Goal: Task Accomplishment & Management: Complete application form

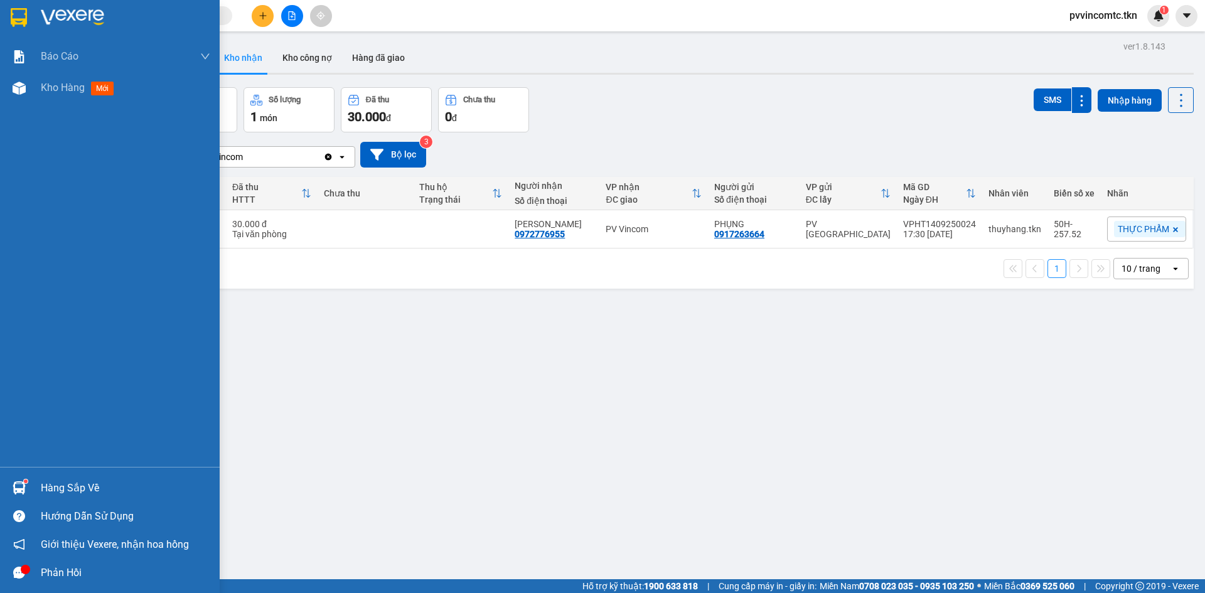
click at [77, 492] on div "Hàng sắp về" at bounding box center [126, 488] width 170 height 19
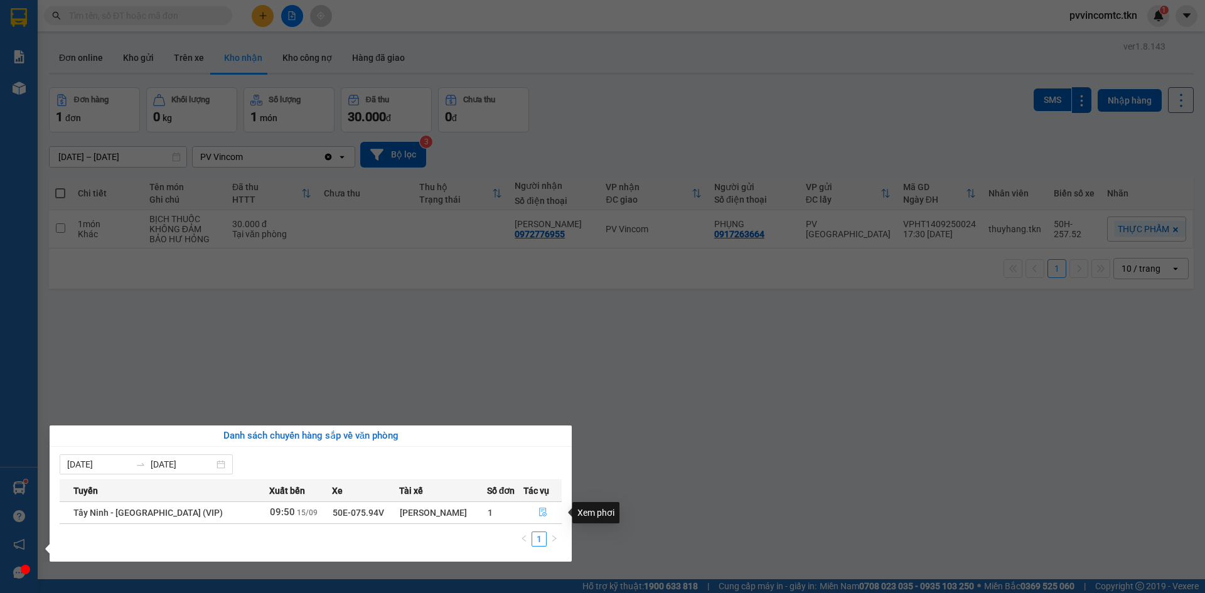
click at [537, 507] on button "button" at bounding box center [542, 513] width 37 height 20
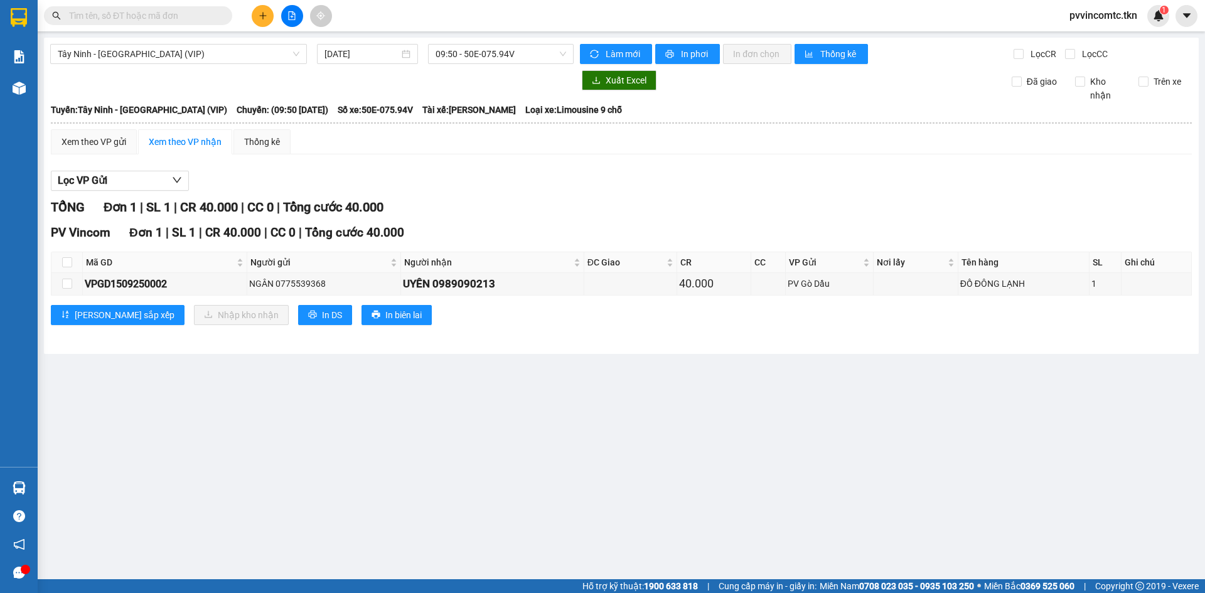
click at [267, 11] on button at bounding box center [263, 16] width 22 height 22
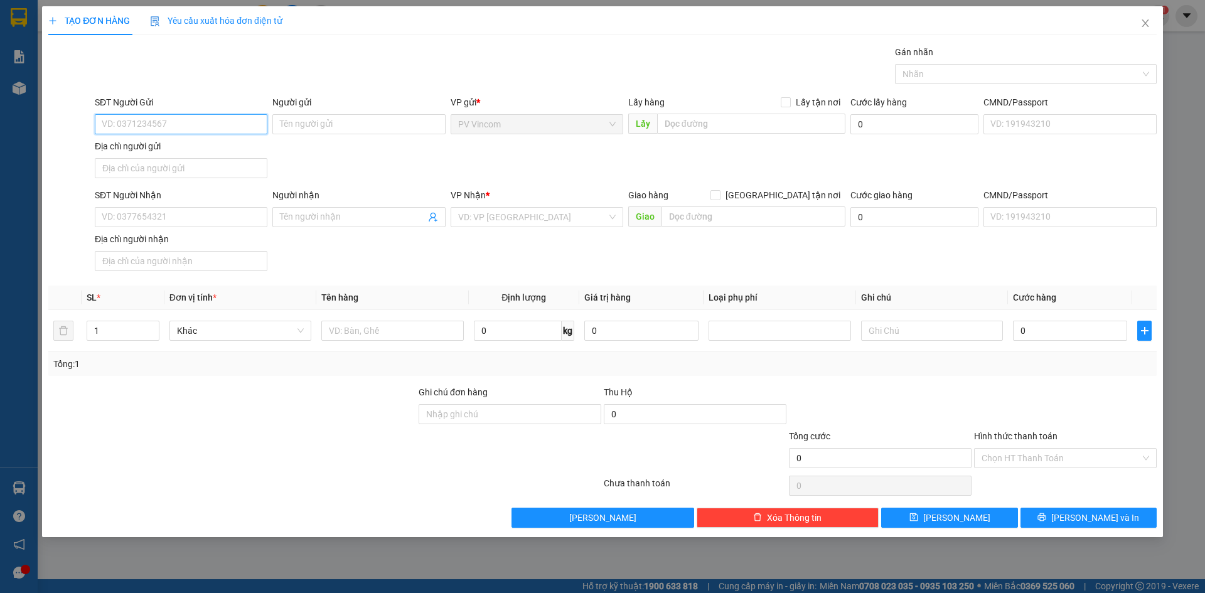
click at [186, 128] on input "SĐT Người Gửi" at bounding box center [181, 124] width 173 height 20
click at [186, 124] on input "SĐT Người Gửi" at bounding box center [181, 124] width 173 height 20
paste input "0396136523"
type input "0396136523"
click at [333, 121] on input "Người gửi" at bounding box center [358, 124] width 173 height 20
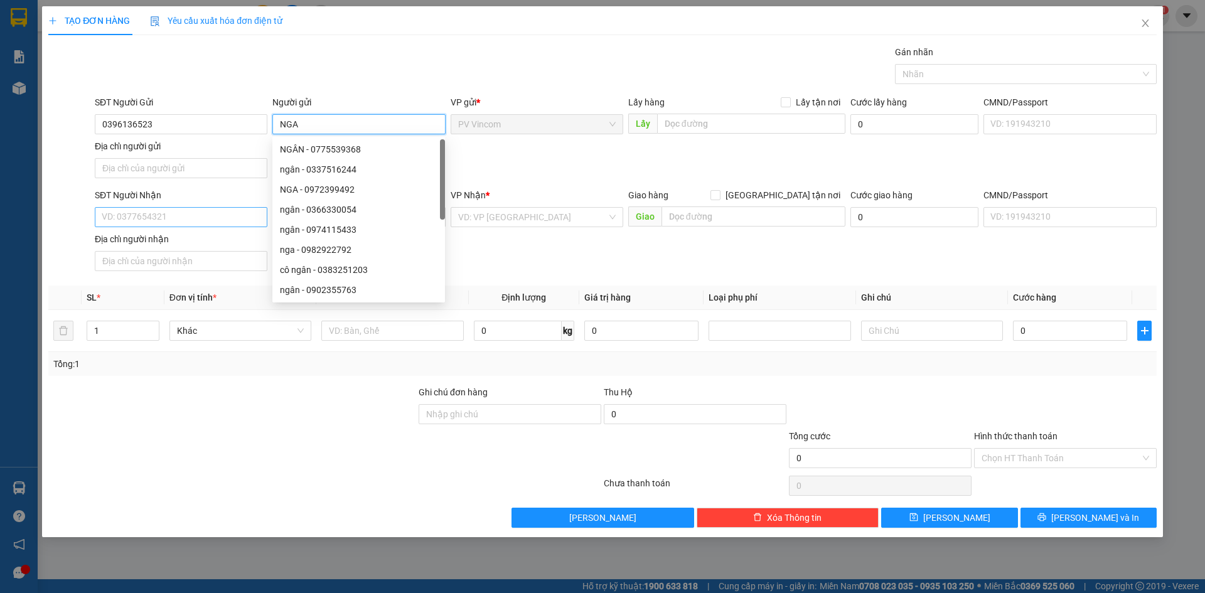
type input "NGA"
click at [161, 219] on input "SĐT Người Nhận" at bounding box center [181, 217] width 173 height 20
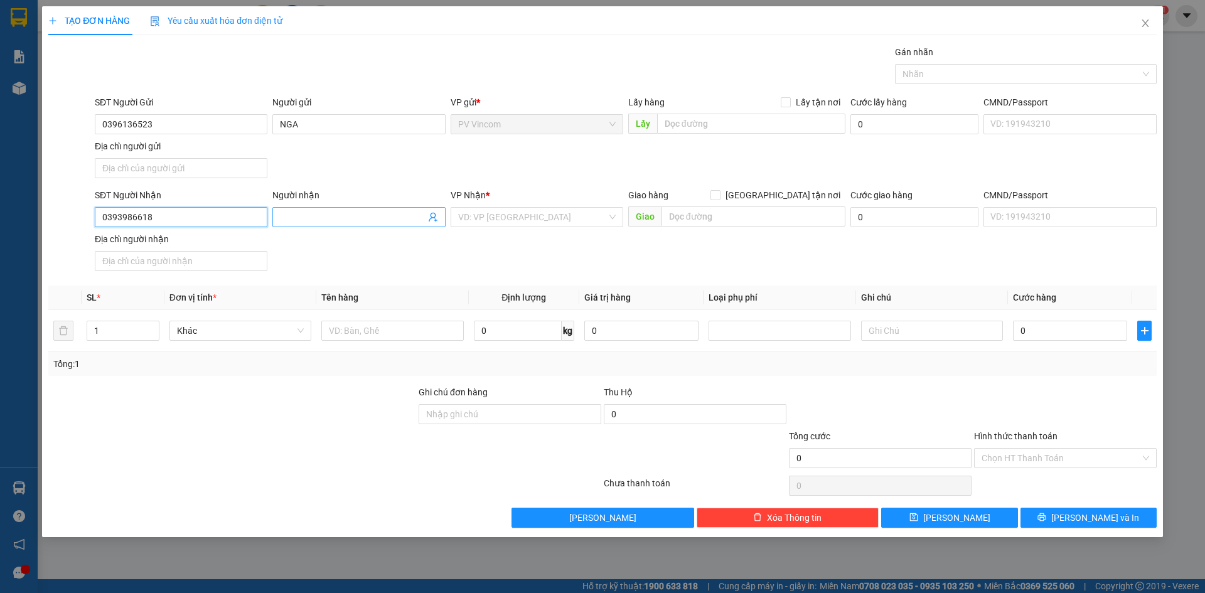
type input "0393986618"
click at [356, 213] on input "Người nhận" at bounding box center [352, 217] width 145 height 14
type input "BÍCH HUỆ"
click at [517, 219] on input "search" at bounding box center [532, 217] width 149 height 19
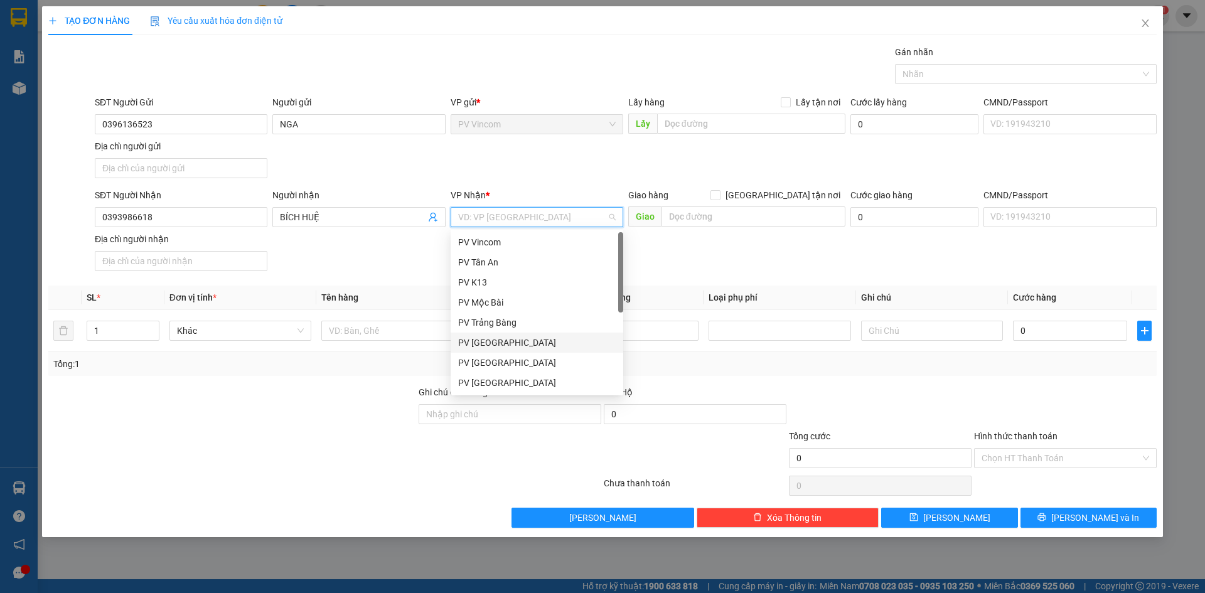
click at [483, 342] on div "PV [GEOGRAPHIC_DATA]" at bounding box center [537, 343] width 158 height 14
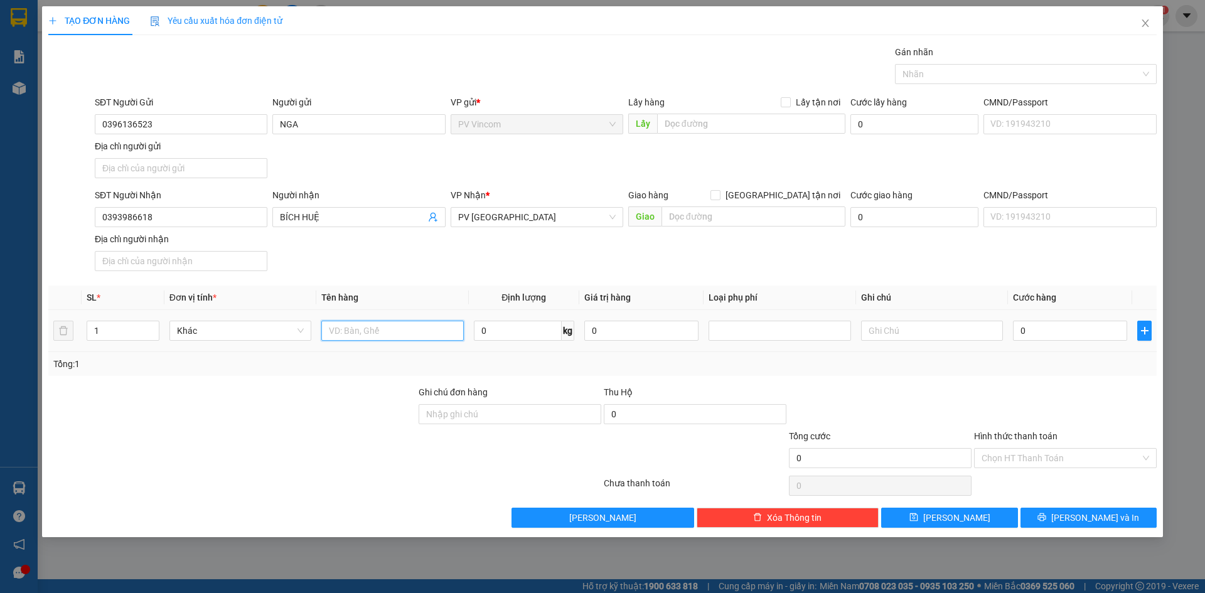
click at [371, 330] on input "text" at bounding box center [392, 331] width 142 height 20
type input "T"
type input "1 TÚI BÚN KHÔ"
click at [908, 332] on input "text" at bounding box center [932, 331] width 142 height 20
click at [947, 67] on div at bounding box center [1019, 74] width 243 height 15
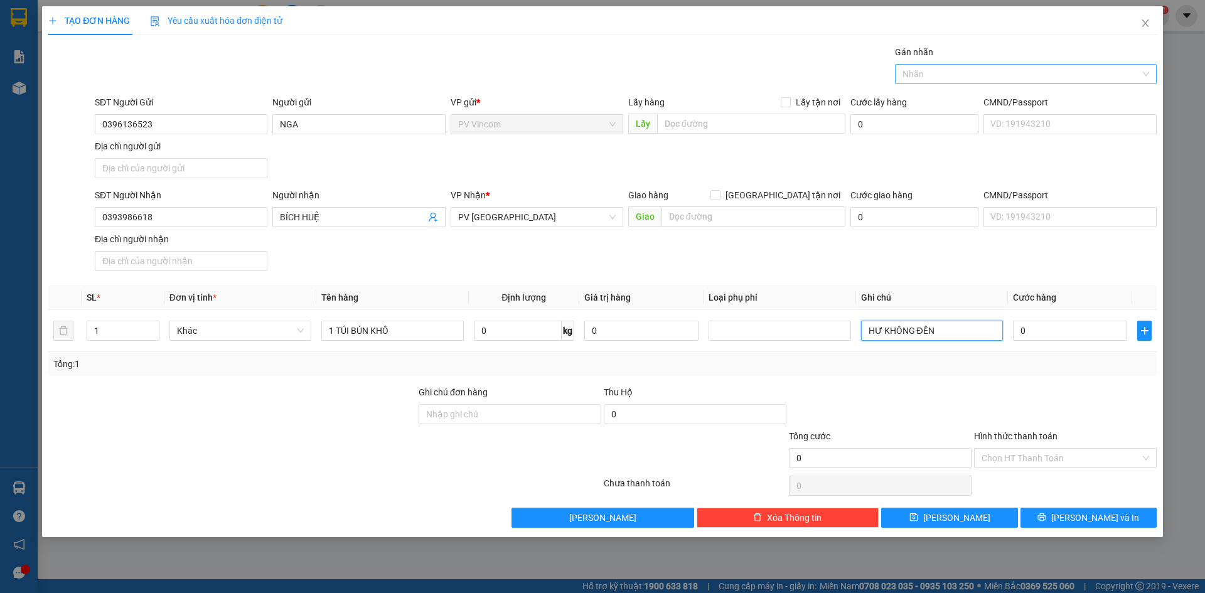
type input "HƯ KHÔNG ĐỀN"
click at [948, 99] on div "THỰC PHẨM" at bounding box center [1026, 99] width 247 height 14
click at [1059, 339] on input "0" at bounding box center [1070, 331] width 114 height 20
type input "3"
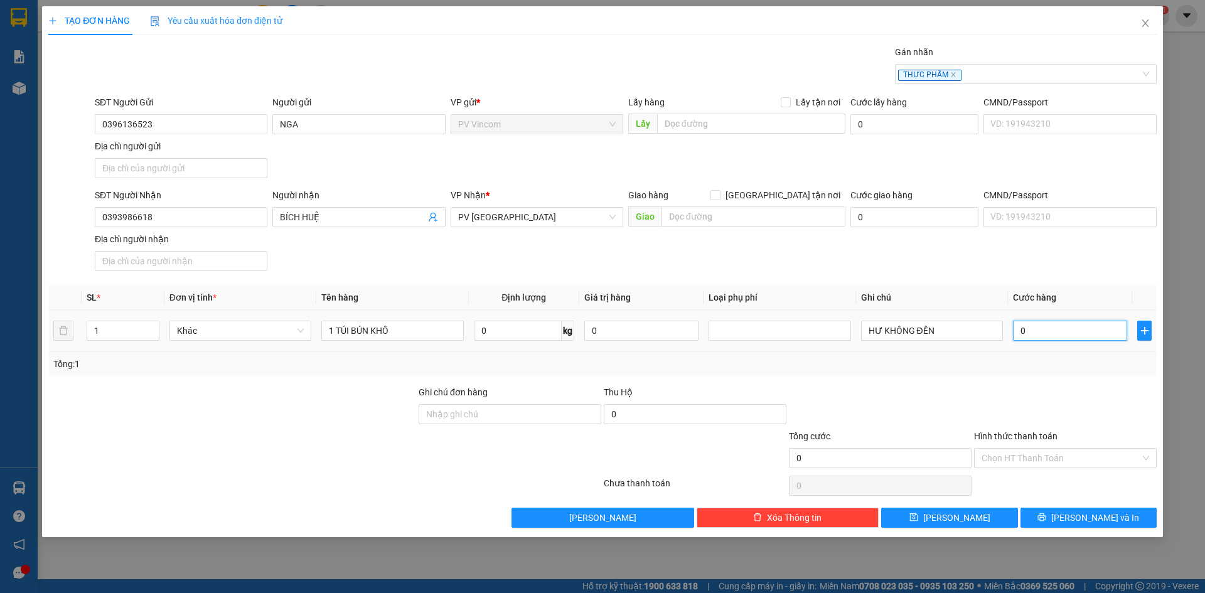
type input "3"
type input "30"
type input "300"
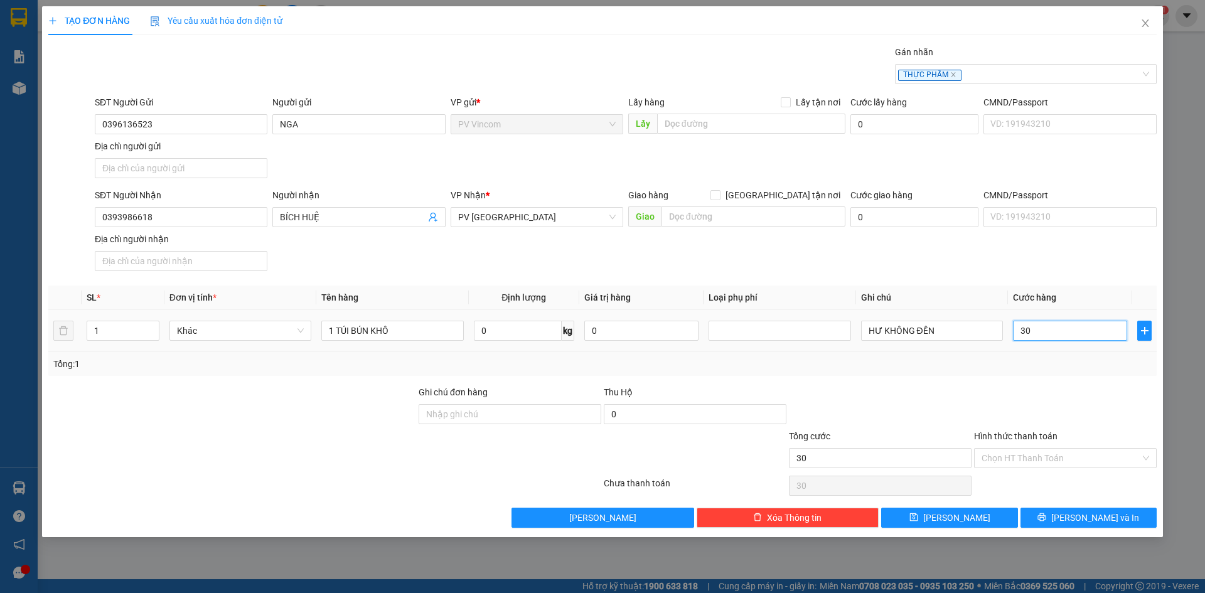
type input "300"
type input "3.000"
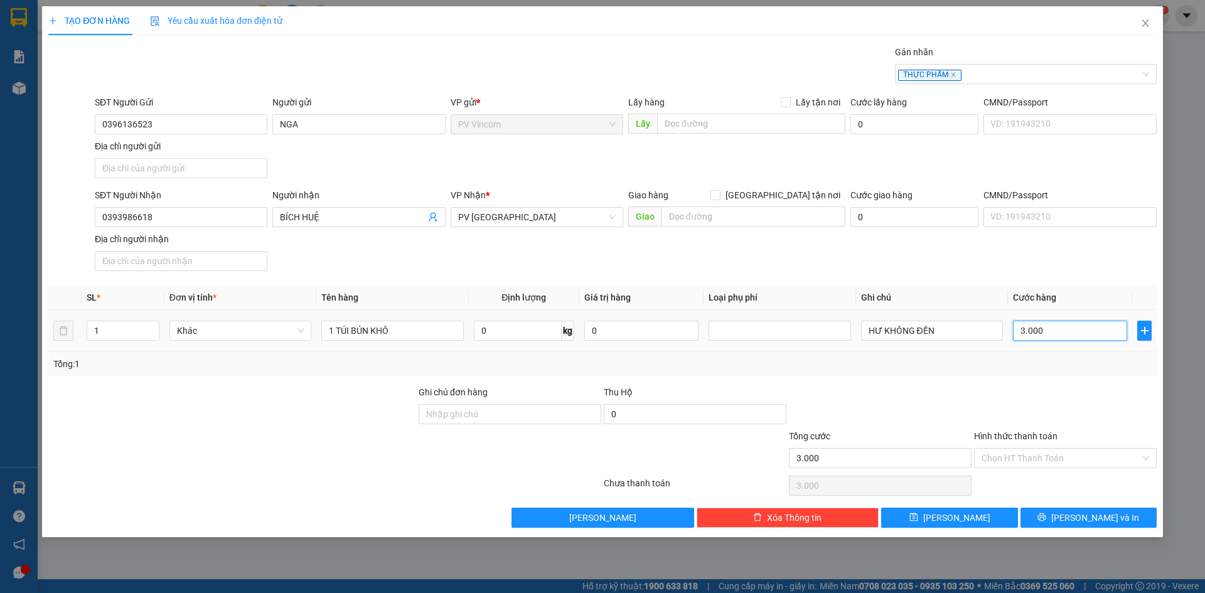
type input "30.000"
type input "300.000"
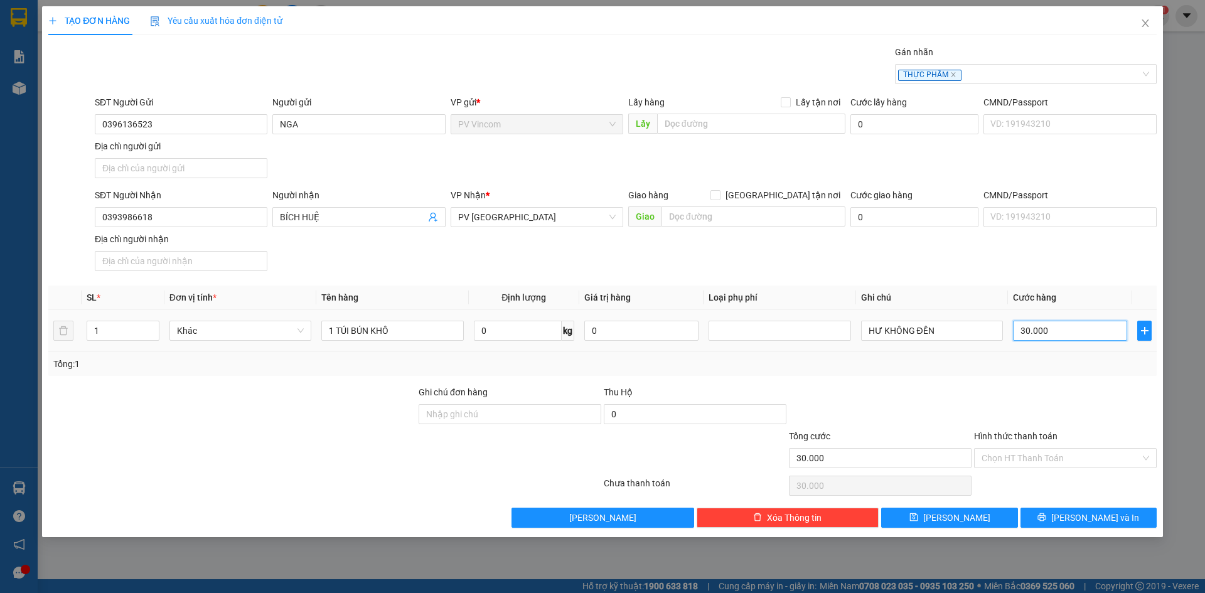
type input "300.000"
type input "30.000"
type input "3.000"
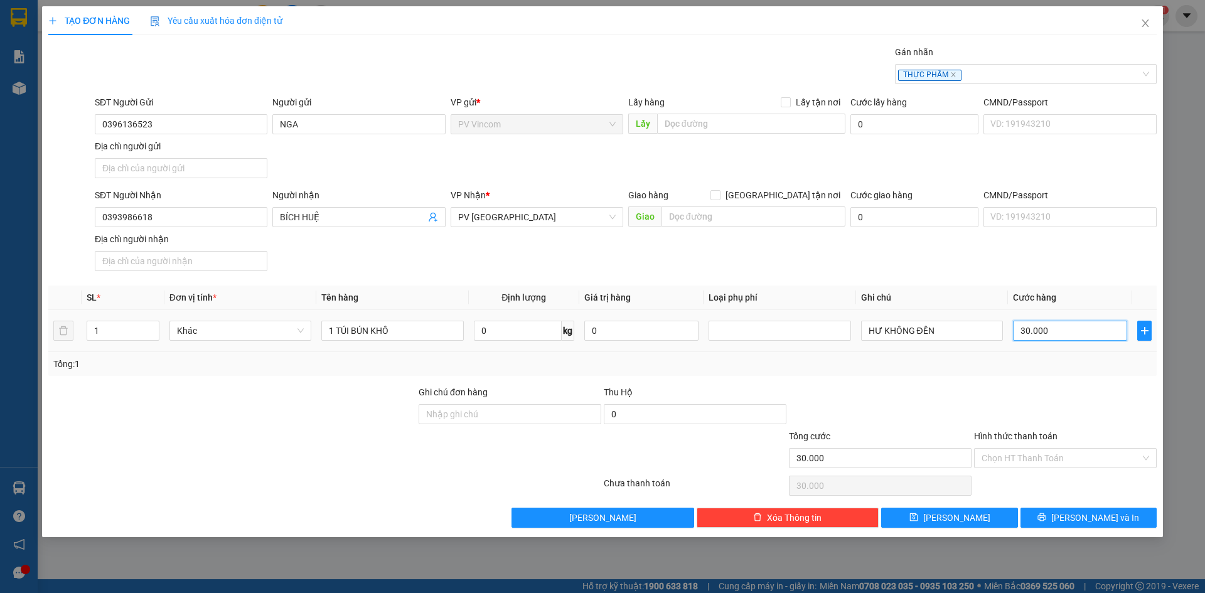
type input "3.000"
type input "300"
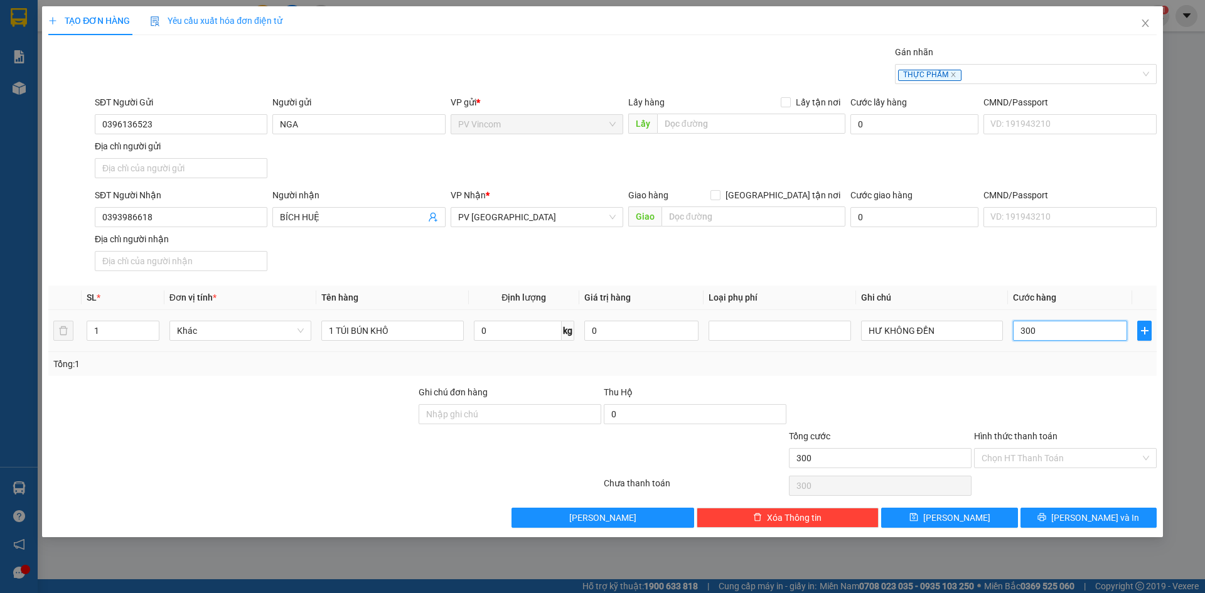
type input "3.000"
type input "30.000"
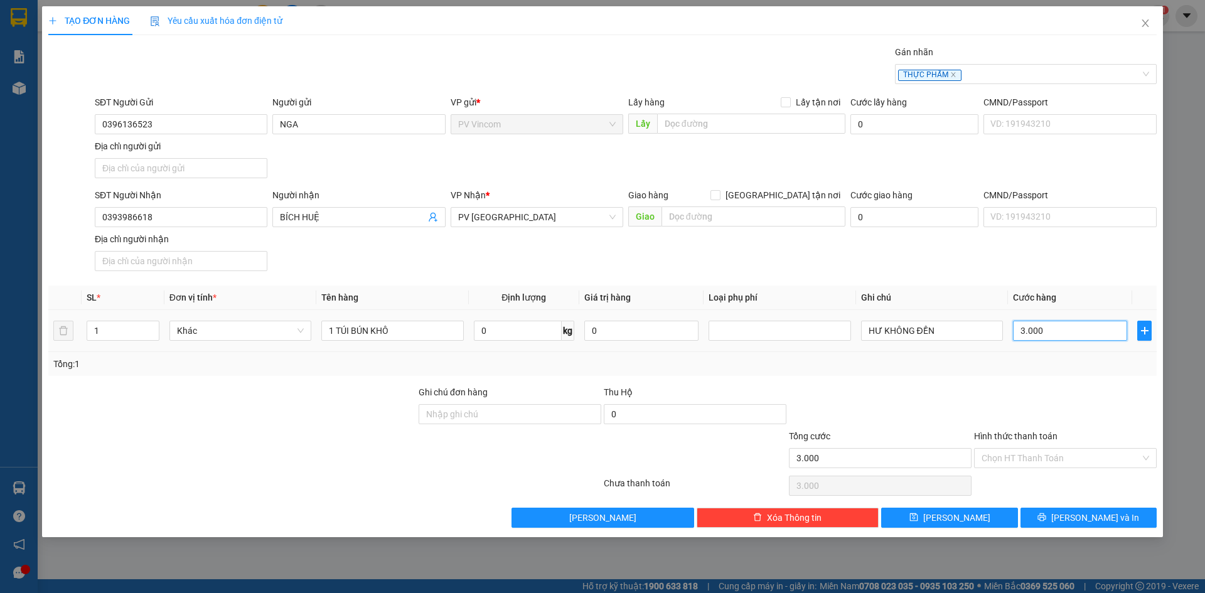
type input "30.000"
click at [1026, 459] on input "Hình thức thanh toán" at bounding box center [1061, 458] width 159 height 19
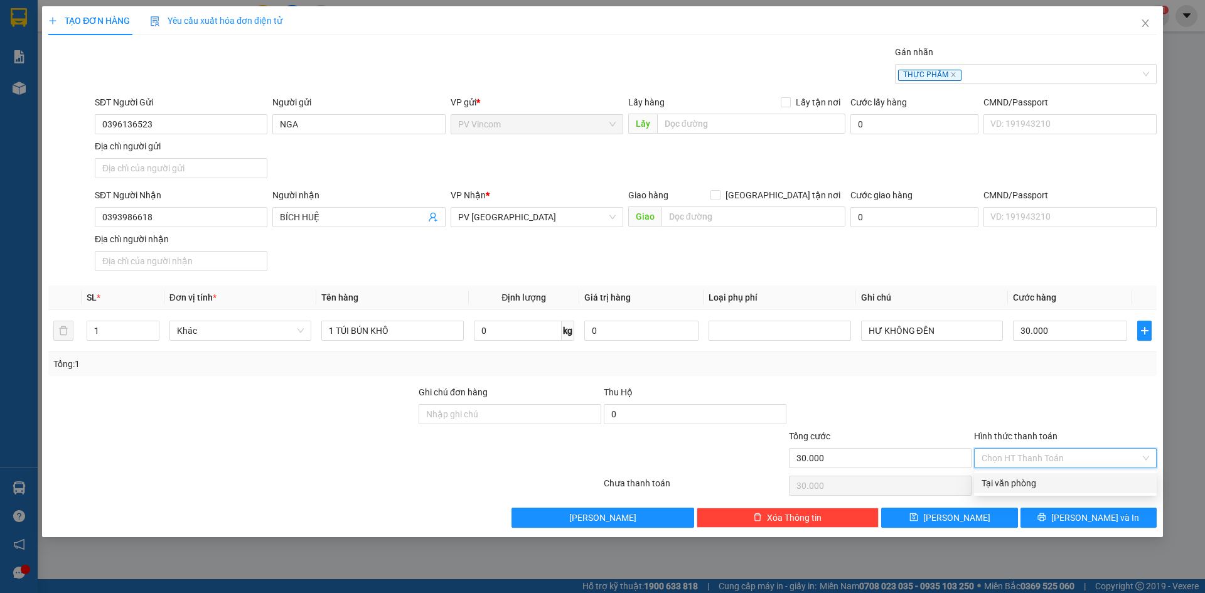
click at [1015, 482] on div "Tại văn phòng" at bounding box center [1066, 484] width 168 height 14
type input "0"
click at [1081, 517] on span "[PERSON_NAME] và In" at bounding box center [1096, 518] width 88 height 14
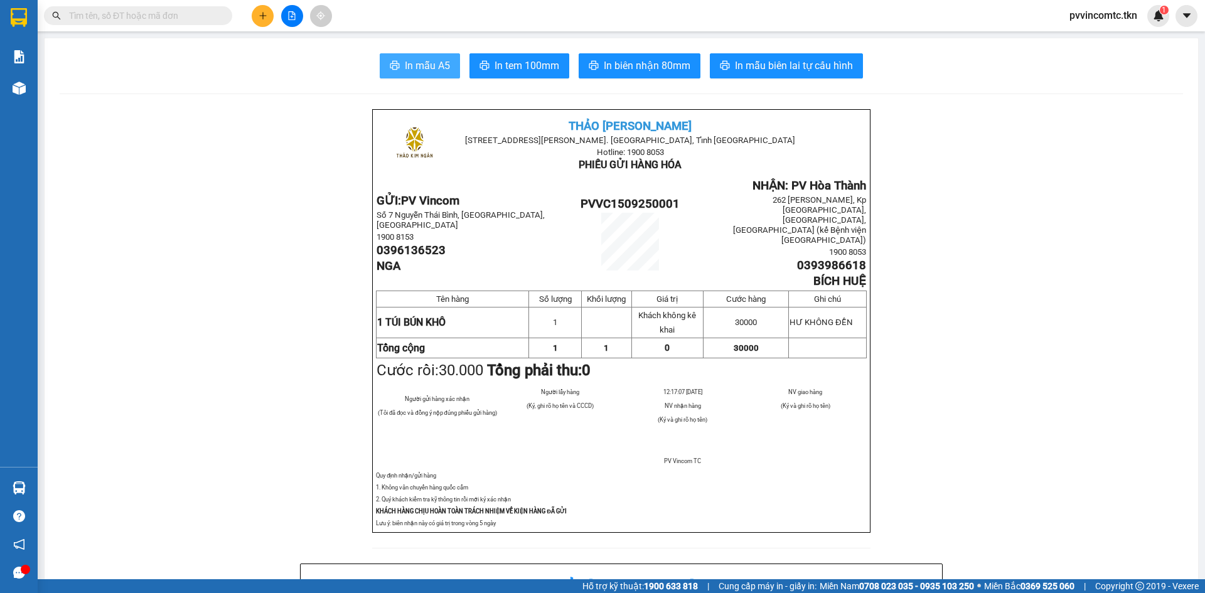
click at [418, 60] on span "In mẫu A5" at bounding box center [427, 66] width 45 height 16
click at [411, 66] on span "In mẫu A5" at bounding box center [427, 66] width 45 height 16
click at [407, 67] on span "In mẫu A5" at bounding box center [427, 66] width 45 height 16
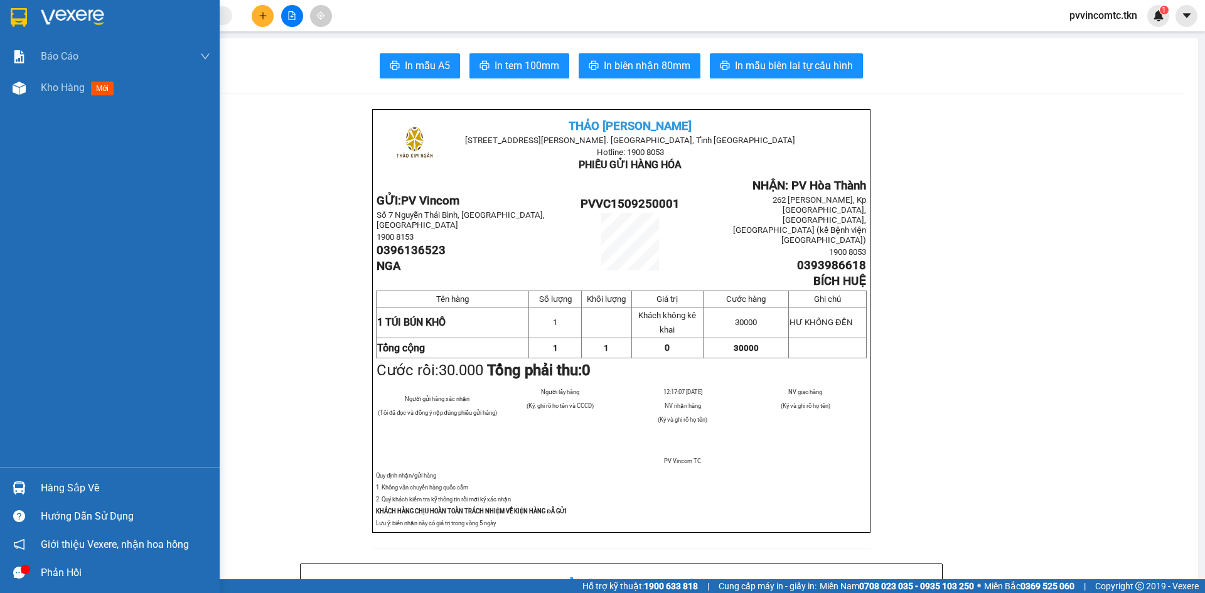
click at [60, 488] on div "Hàng sắp về" at bounding box center [126, 488] width 170 height 19
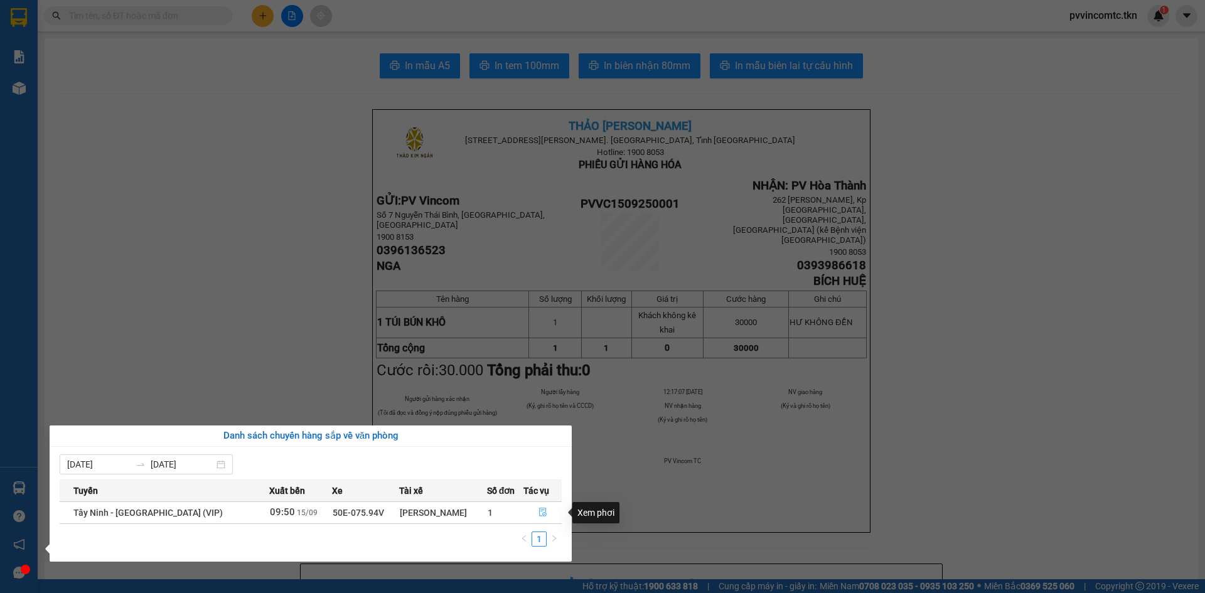
click at [546, 515] on button "button" at bounding box center [542, 513] width 37 height 20
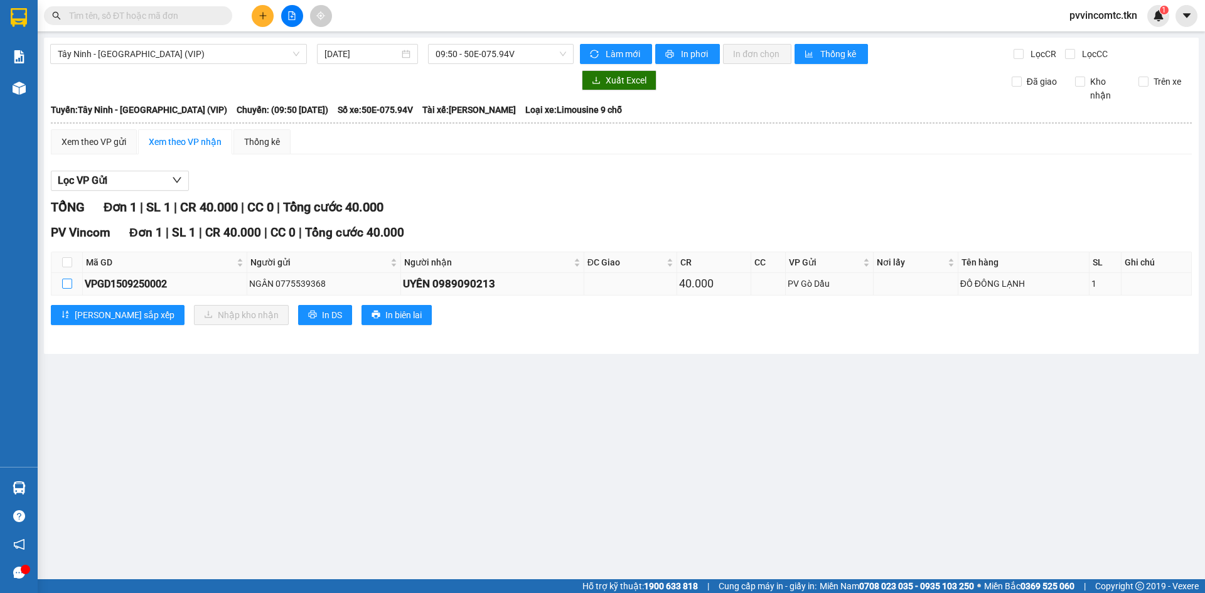
click at [68, 281] on input "checkbox" at bounding box center [67, 284] width 10 height 10
checkbox input "true"
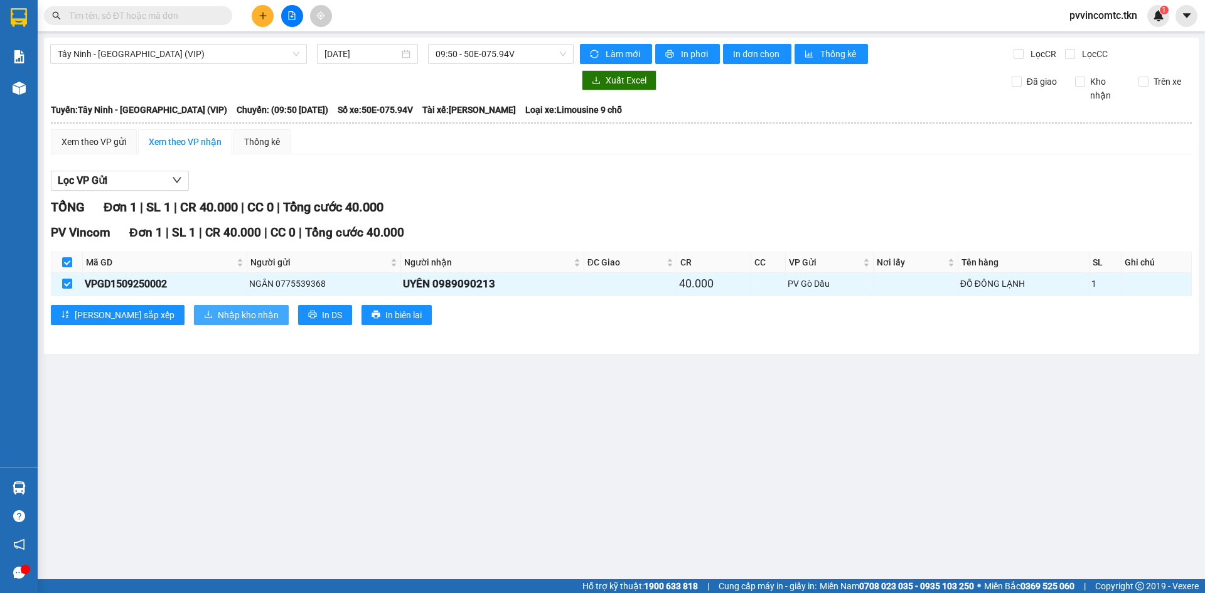
click at [218, 320] on span "Nhập kho nhận" at bounding box center [248, 315] width 61 height 14
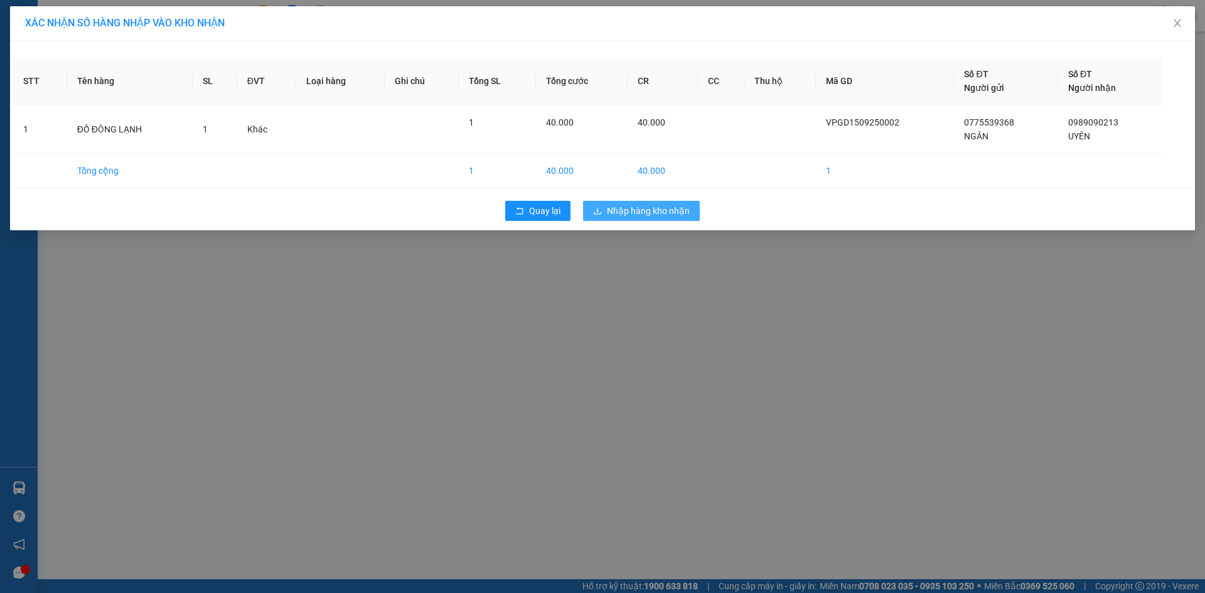
click at [643, 206] on span "Nhập hàng kho nhận" at bounding box center [648, 211] width 83 height 14
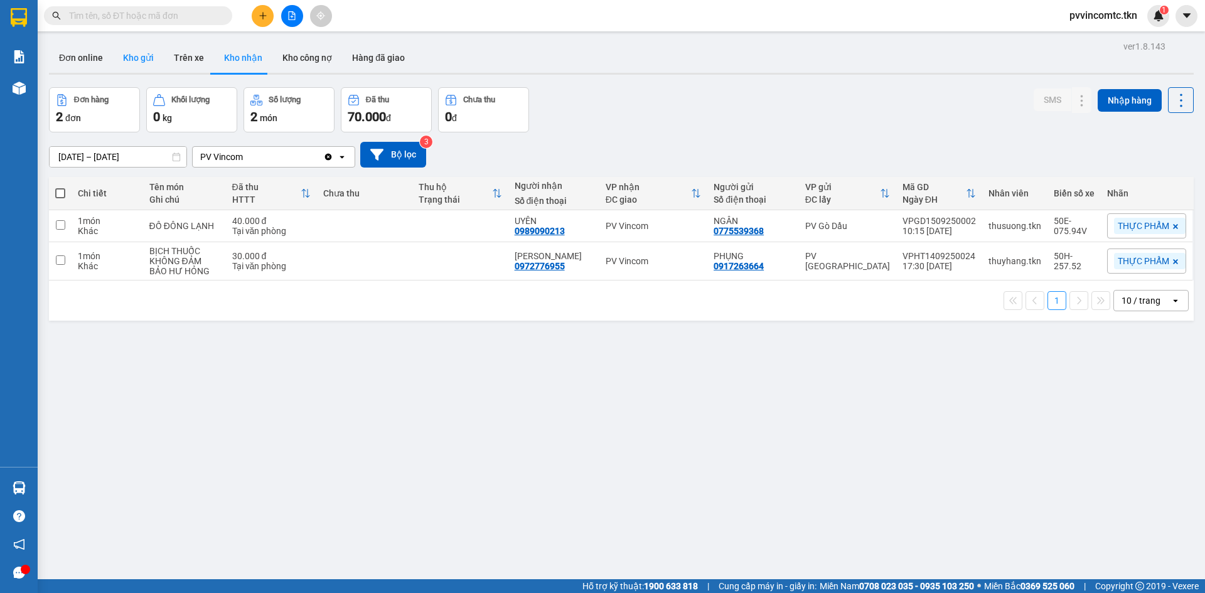
click at [146, 56] on button "Kho gửi" at bounding box center [138, 58] width 51 height 30
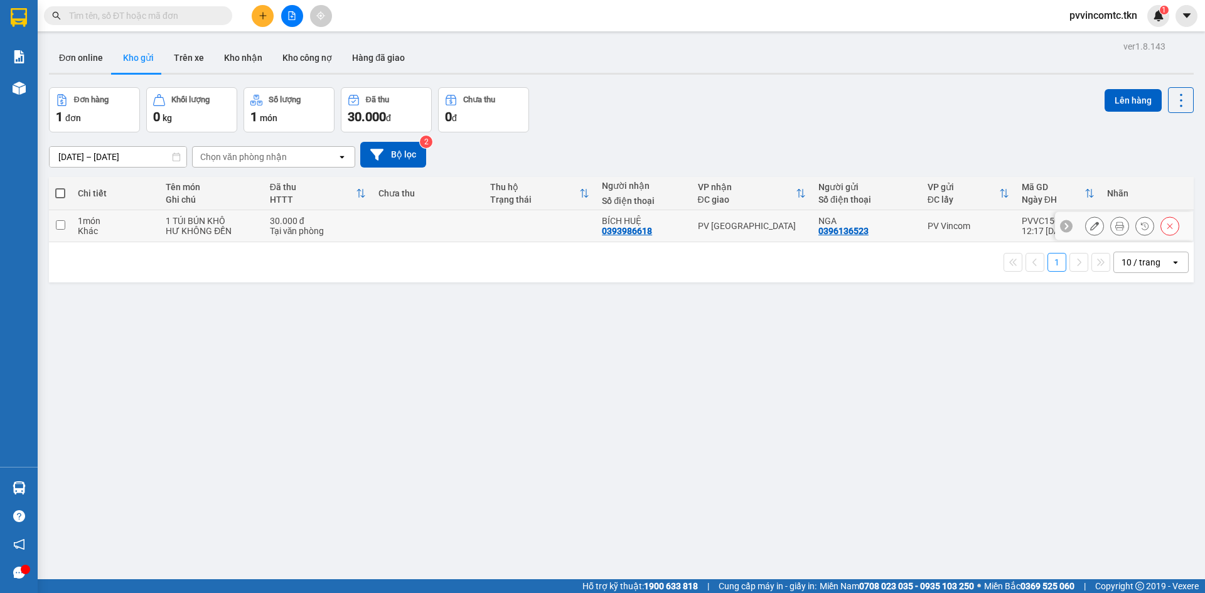
click at [62, 223] on input "checkbox" at bounding box center [60, 224] width 9 height 9
checkbox input "true"
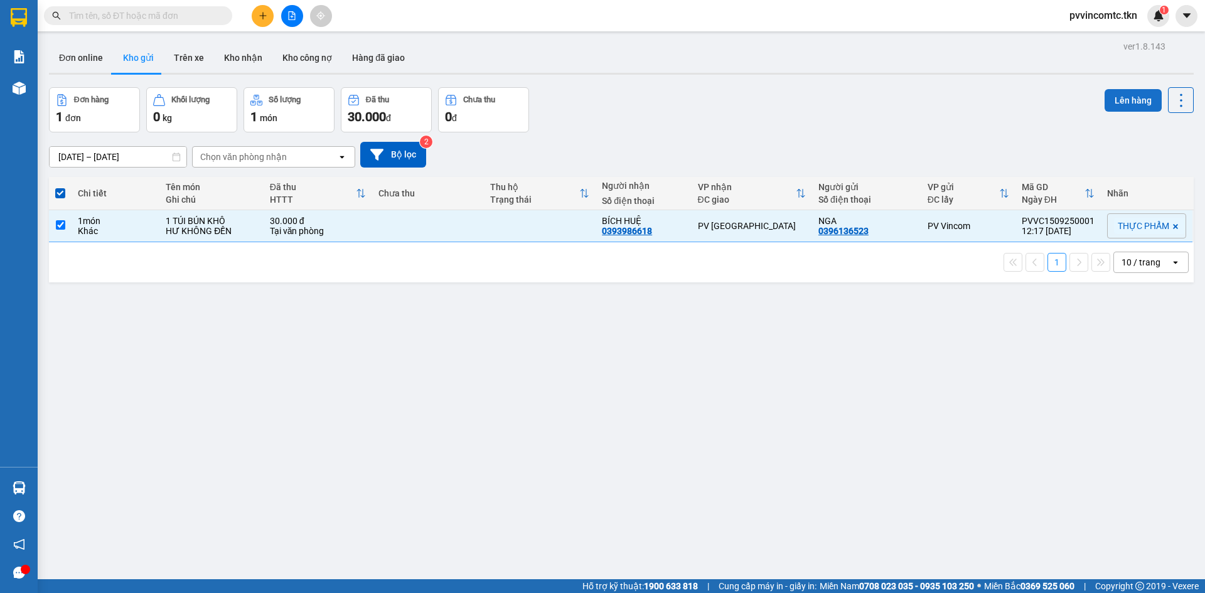
click at [1124, 103] on button "Lên hàng" at bounding box center [1133, 100] width 57 height 23
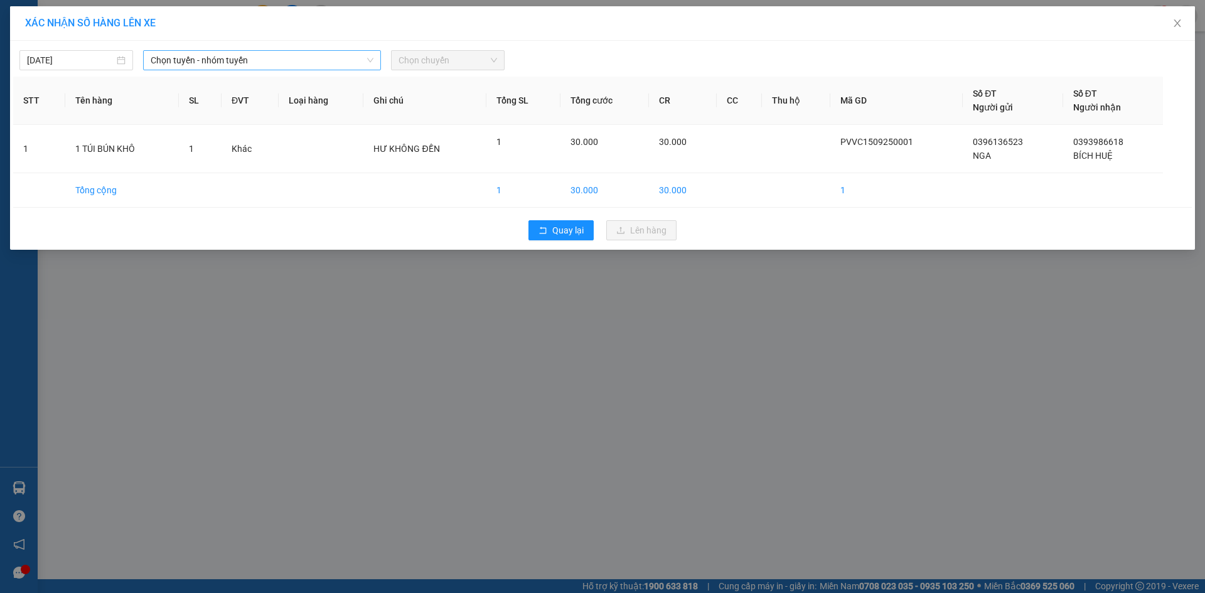
click at [288, 60] on span "Chọn tuyến - nhóm tuyến" at bounding box center [262, 60] width 223 height 19
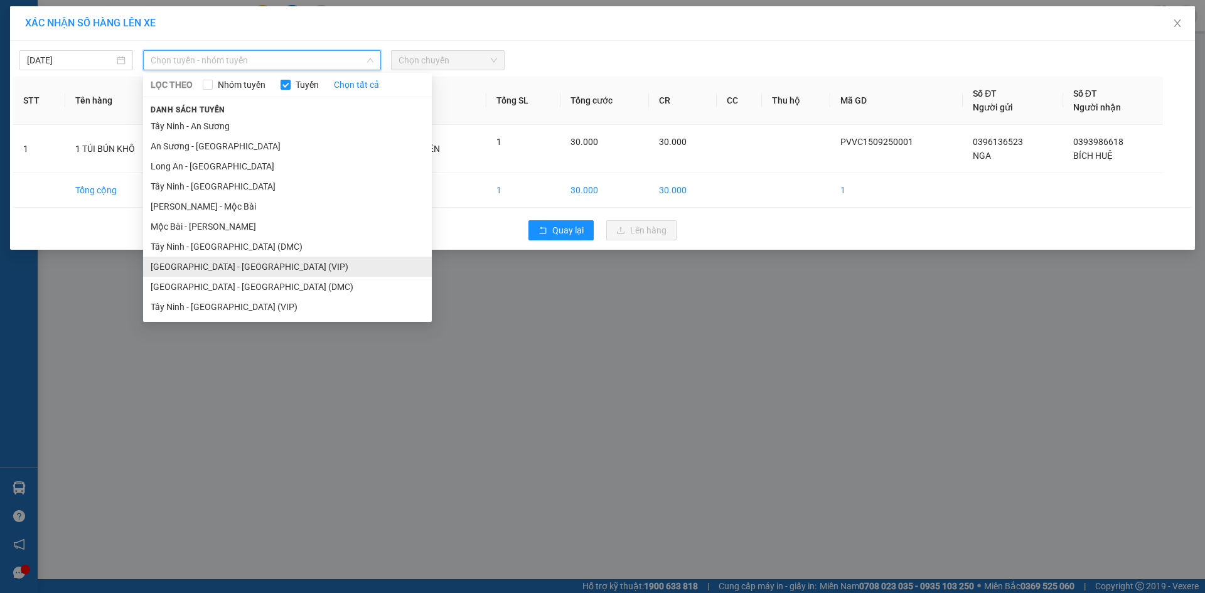
click at [178, 268] on li "[GEOGRAPHIC_DATA] - [GEOGRAPHIC_DATA] (VIP)" at bounding box center [287, 267] width 289 height 20
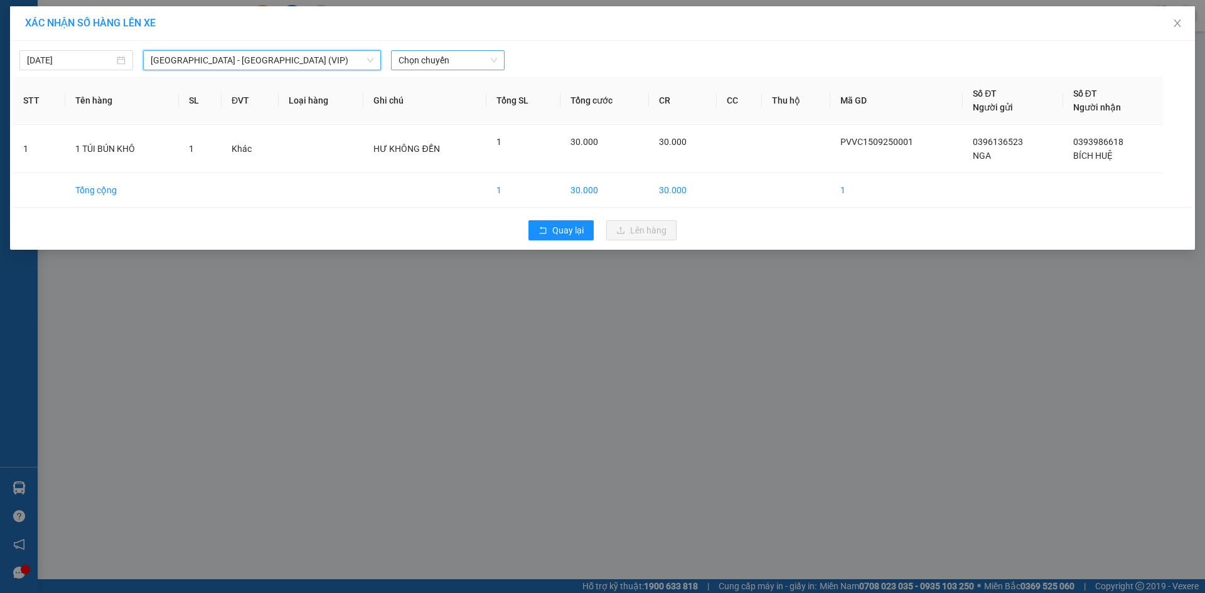
click at [461, 62] on span "Chọn chuyến" at bounding box center [448, 60] width 99 height 19
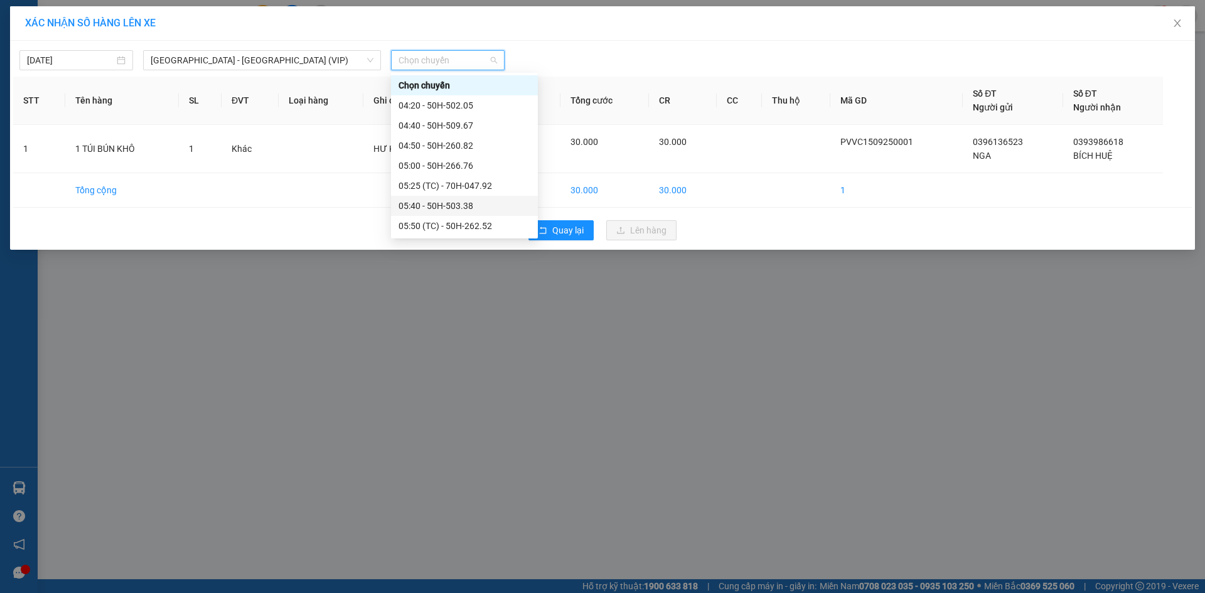
click at [446, 206] on div "05:40 - 50H-503.38" at bounding box center [465, 206] width 132 height 14
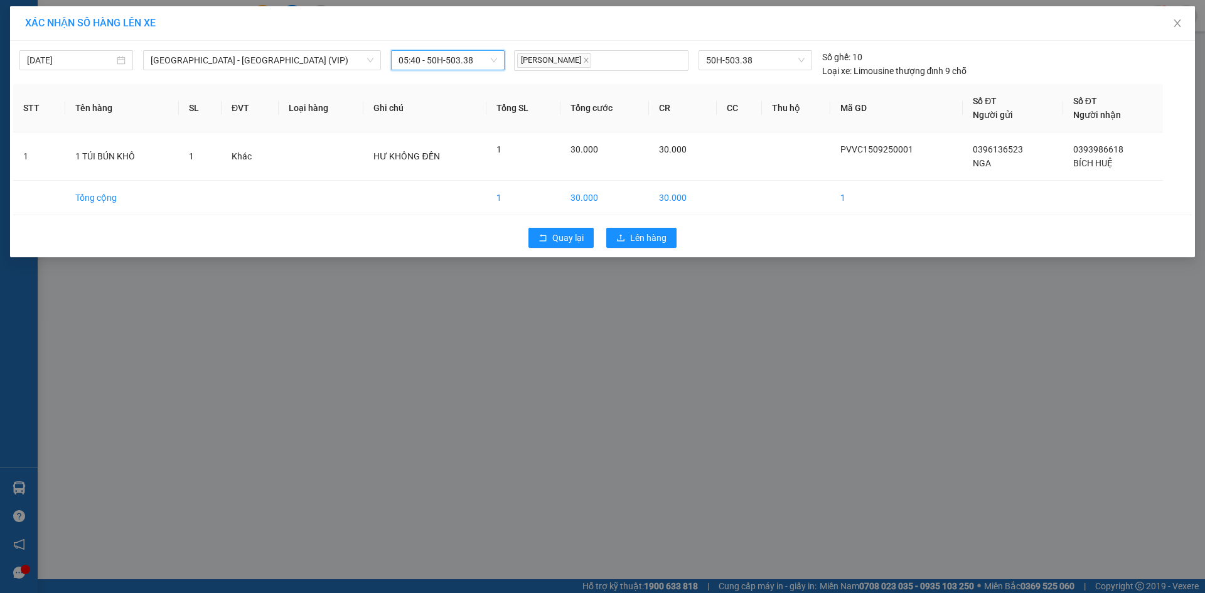
click at [463, 58] on span "05:40 - 50H-503.38" at bounding box center [448, 60] width 99 height 19
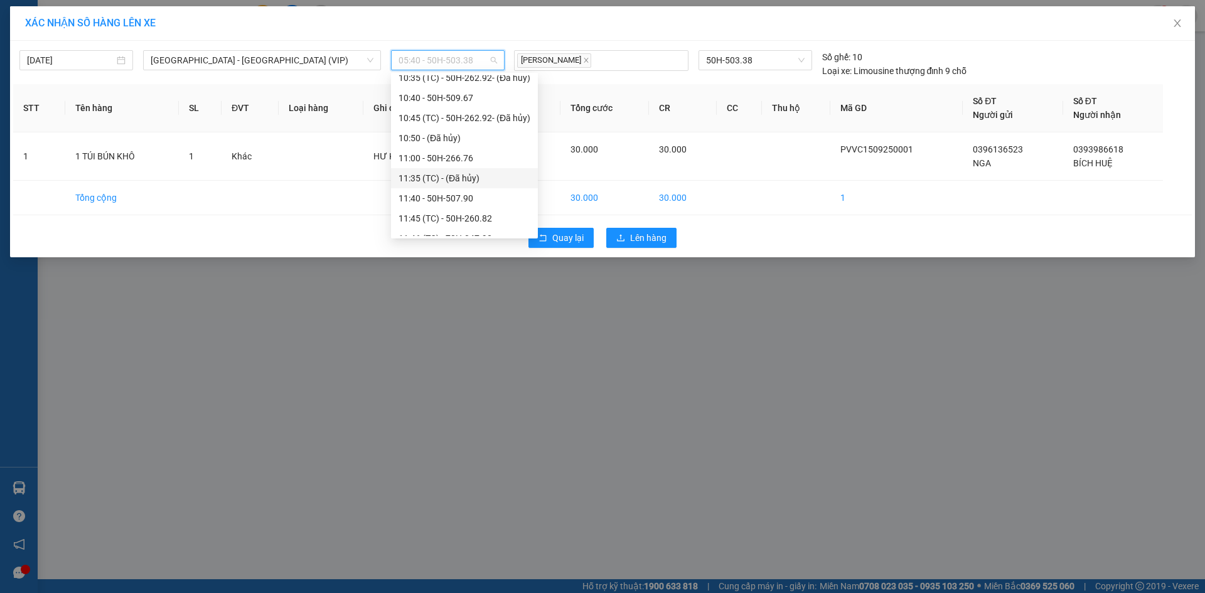
scroll to position [753, 0]
click at [431, 197] on div "11:50 - 50H-503.38" at bounding box center [465, 196] width 132 height 14
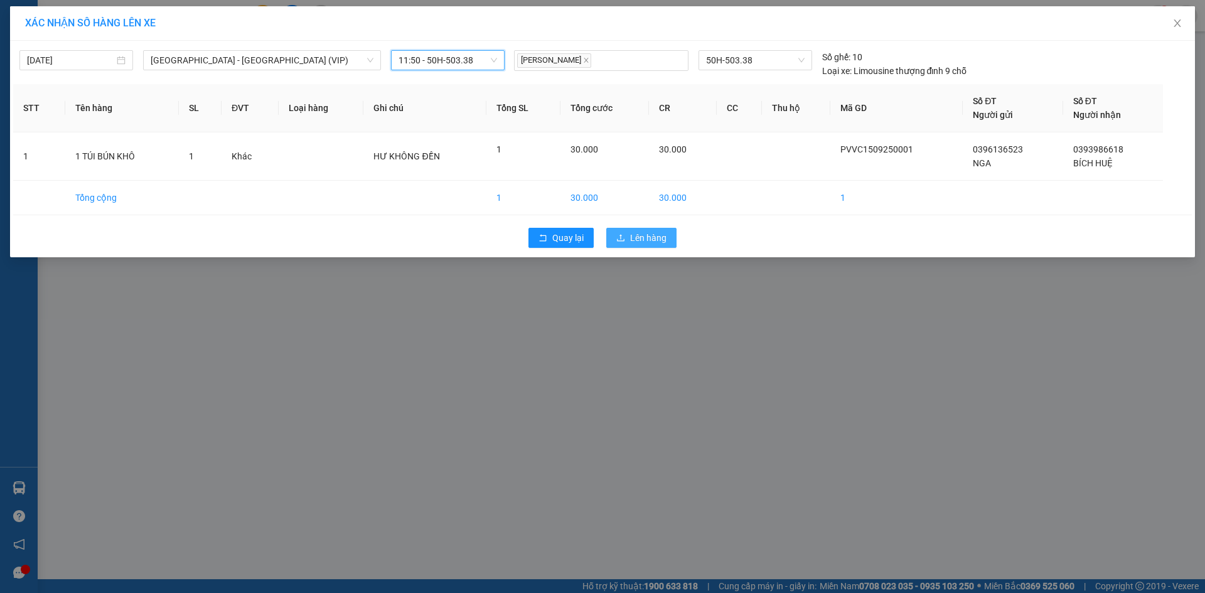
click at [652, 240] on span "Lên hàng" at bounding box center [648, 238] width 36 height 14
